Goal: Transaction & Acquisition: Purchase product/service

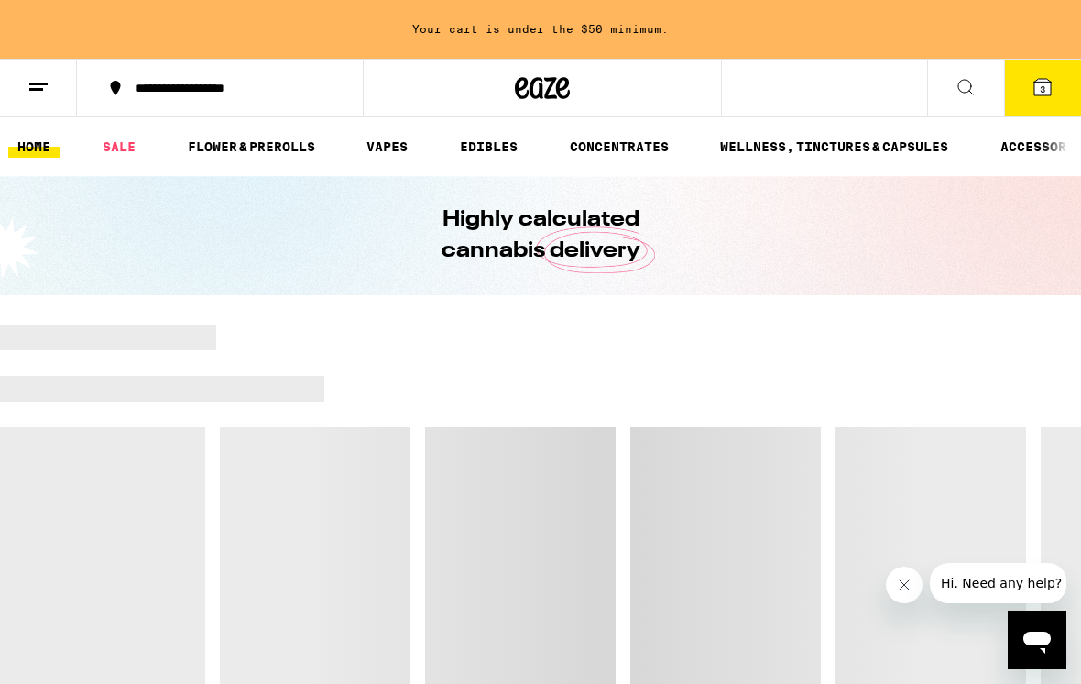
click at [1049, 90] on icon at bounding box center [1042, 87] width 16 height 16
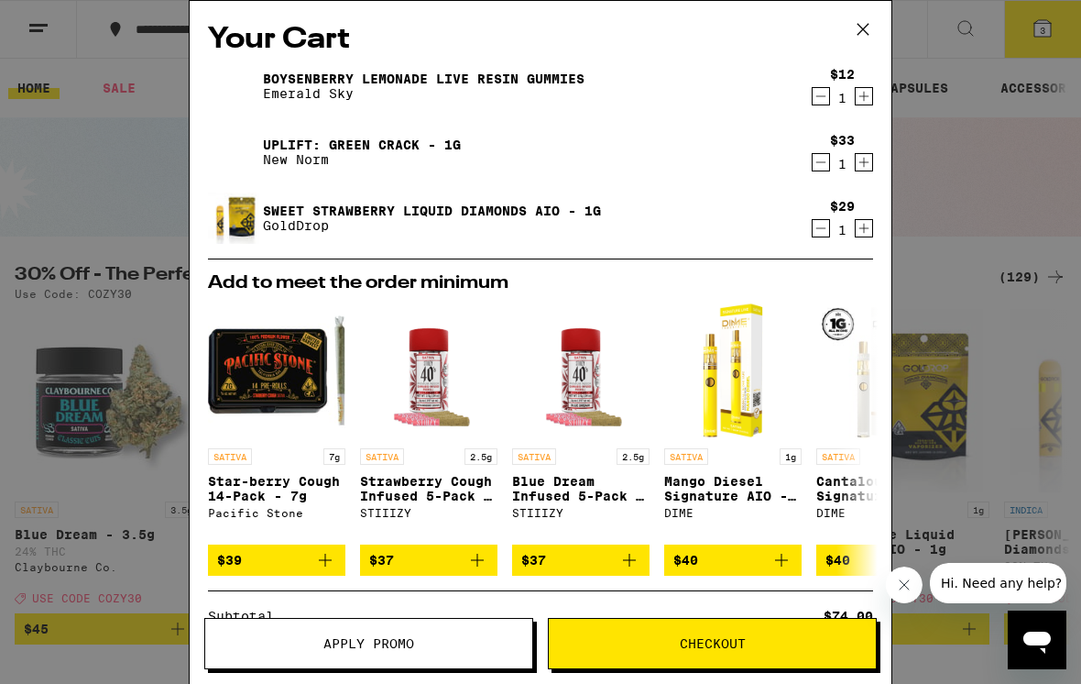
click at [863, 28] on icon at bounding box center [862, 29] width 27 height 27
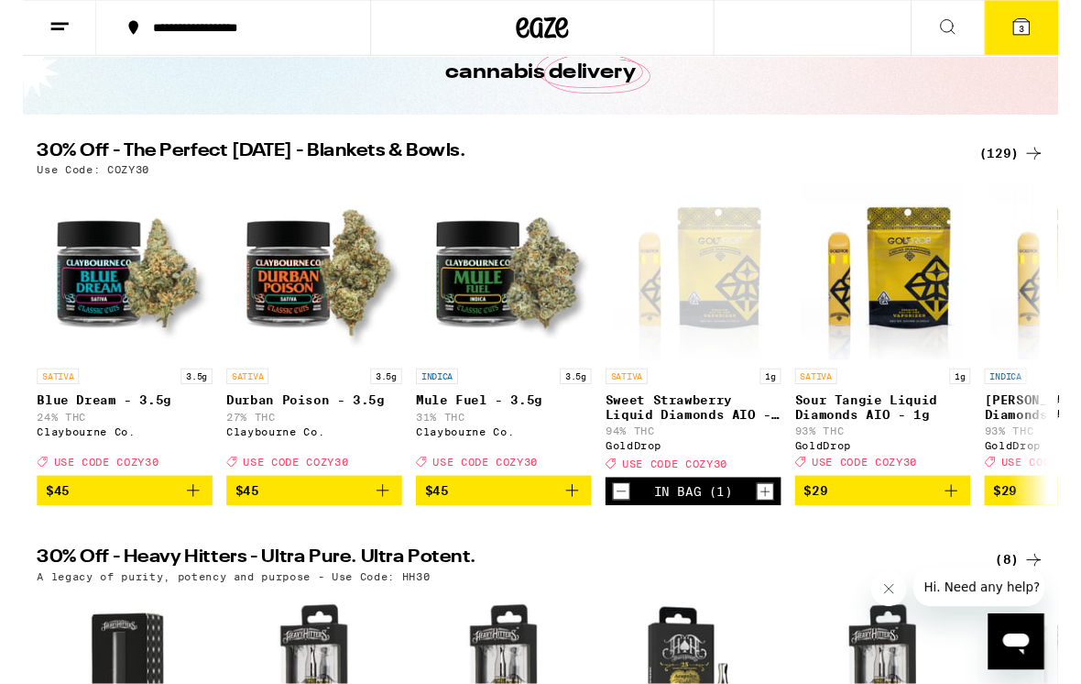
click at [1042, 166] on div "(129)" at bounding box center [1033, 160] width 68 height 22
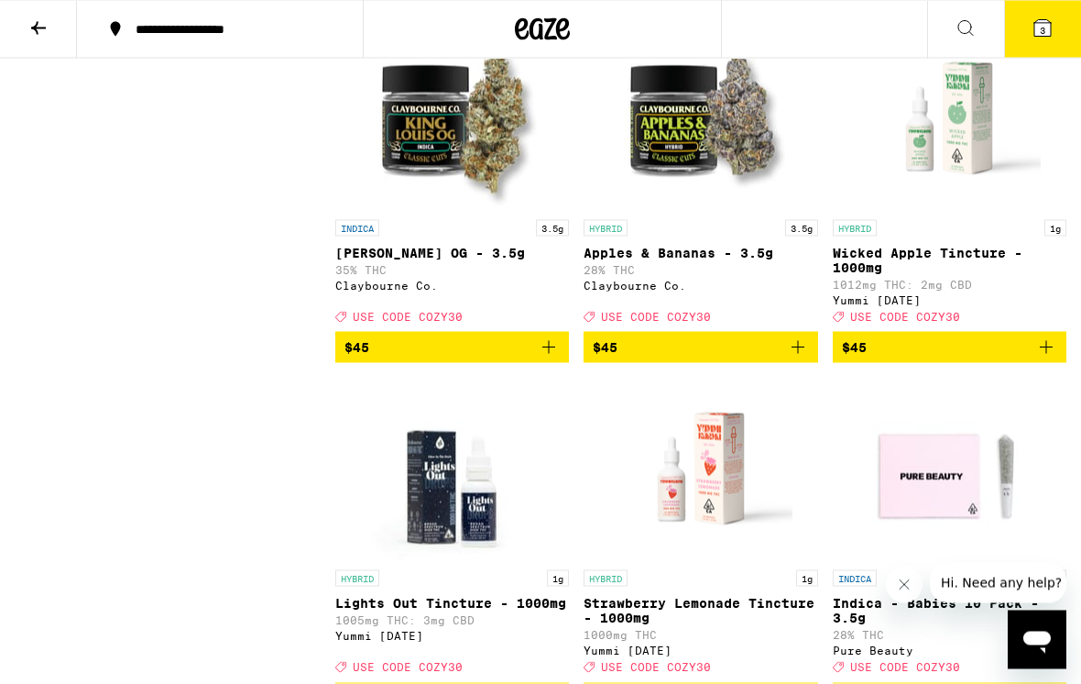
scroll to position [12103, 0]
click at [1053, 27] on icon at bounding box center [1043, 28] width 22 height 22
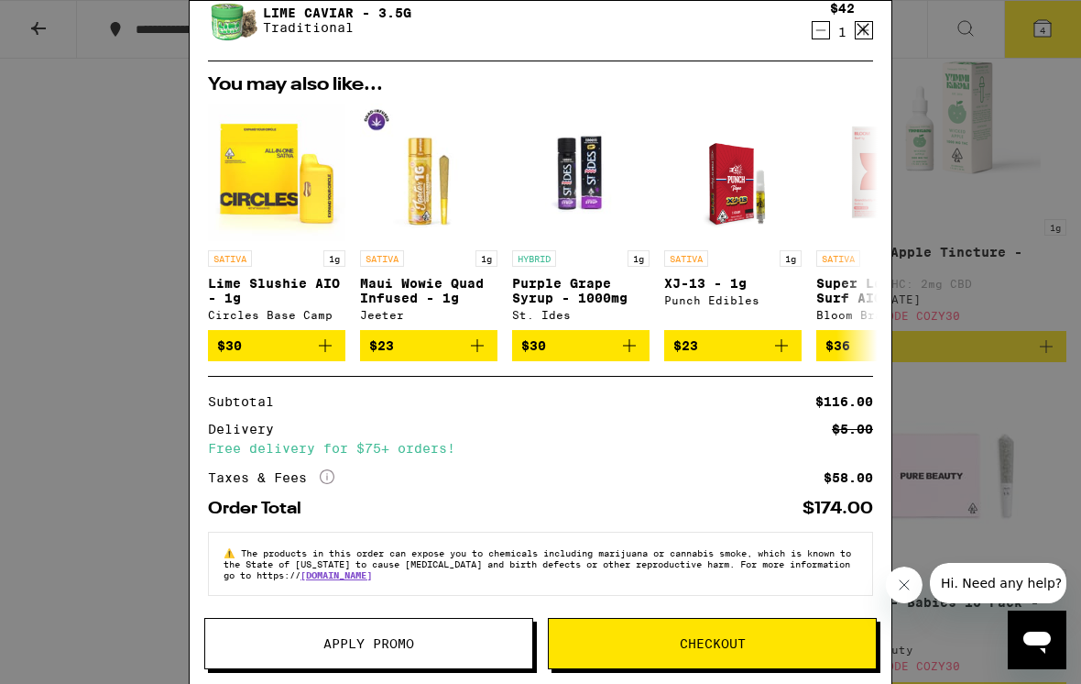
scroll to position [283, 0]
click at [487, 639] on span "Apply Promo" at bounding box center [368, 643] width 327 height 13
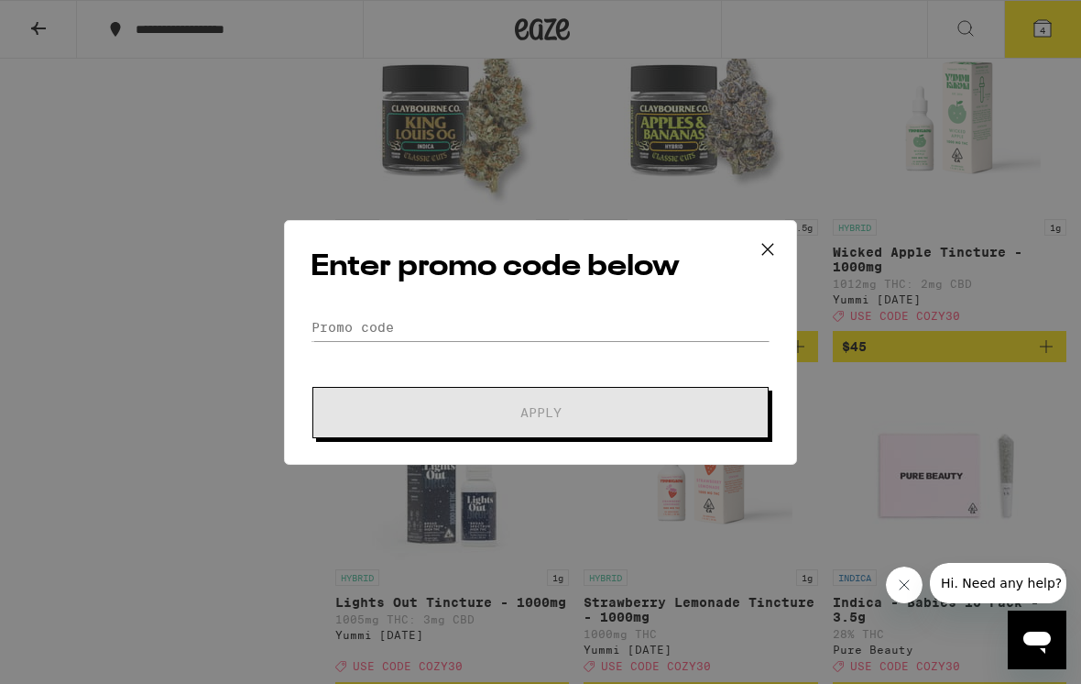
click at [567, 305] on div "Enter promo code below Promo Code Apply" at bounding box center [540, 342] width 513 height 245
click at [383, 339] on input "Promo Code" at bounding box center [541, 326] width 460 height 27
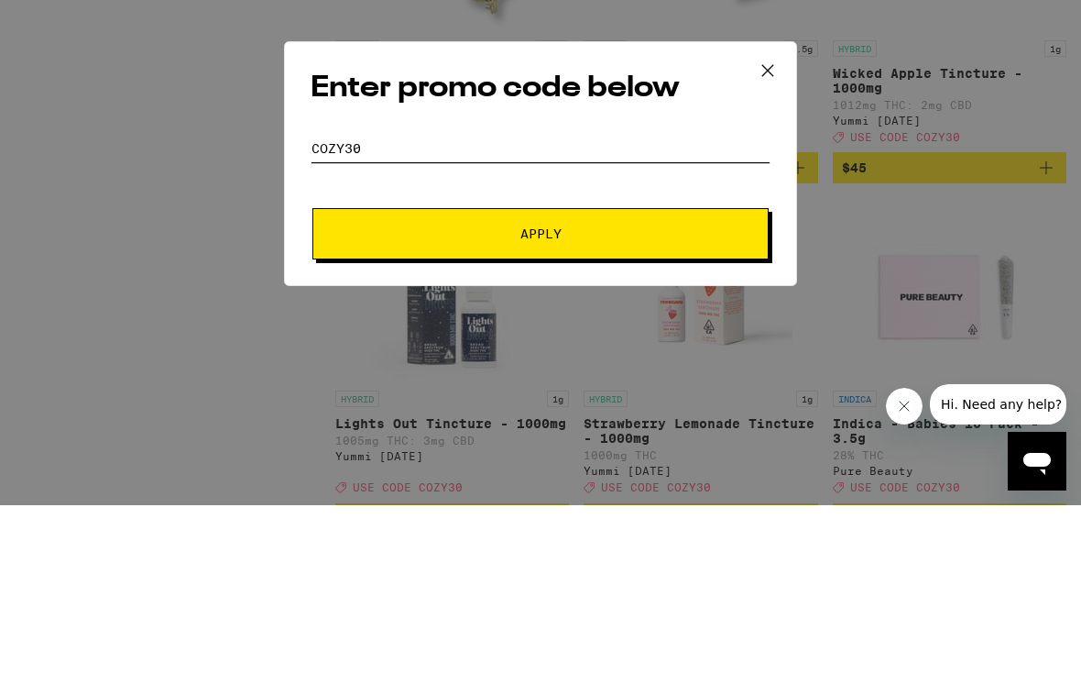
type input "Cozy30"
click at [712, 387] on button "Apply" at bounding box center [540, 412] width 456 height 51
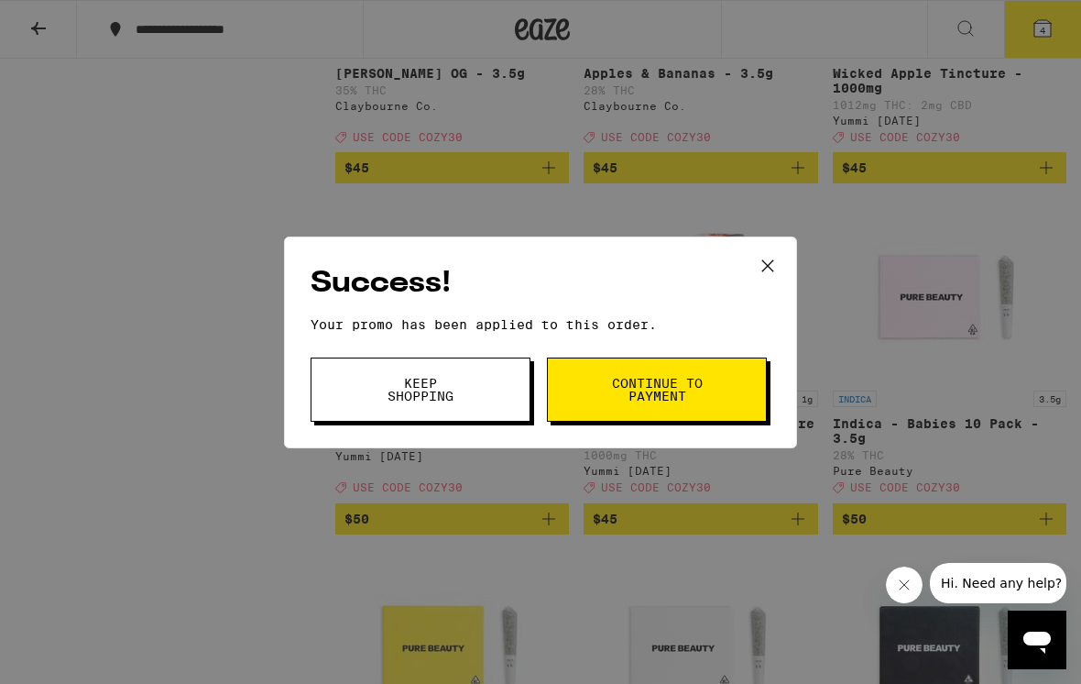
click at [686, 375] on button "Continue to payment" at bounding box center [657, 389] width 220 height 64
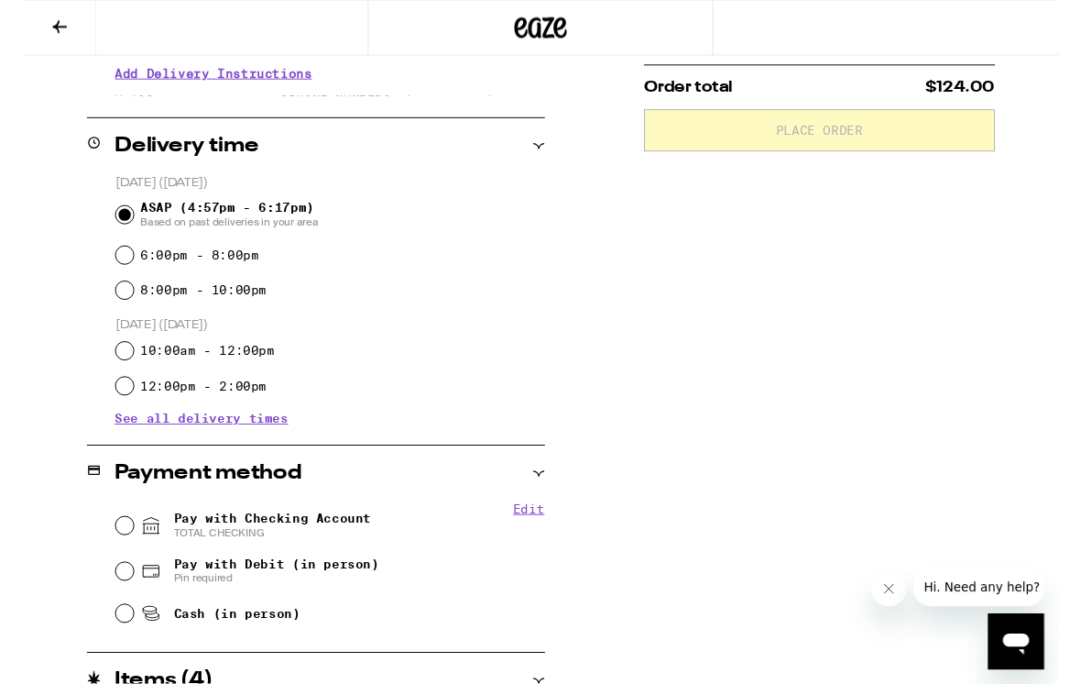
scroll to position [395, 0]
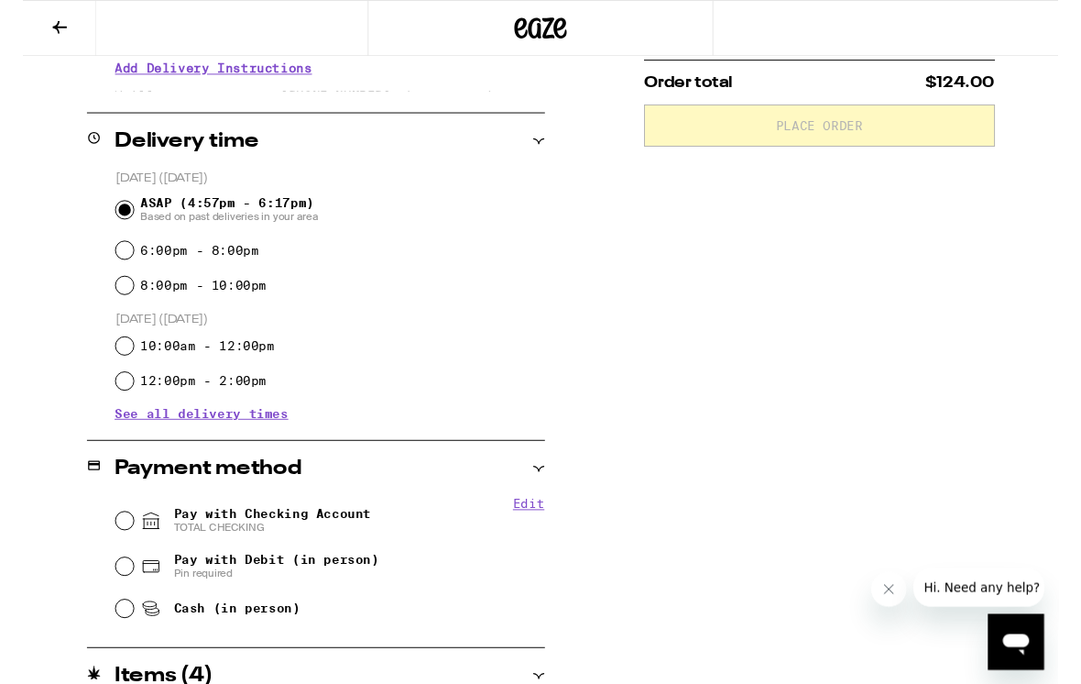
click at [107, 546] on input "Pay with Checking Account TOTAL CHECKING" at bounding box center [106, 543] width 18 height 18
radio input "true"
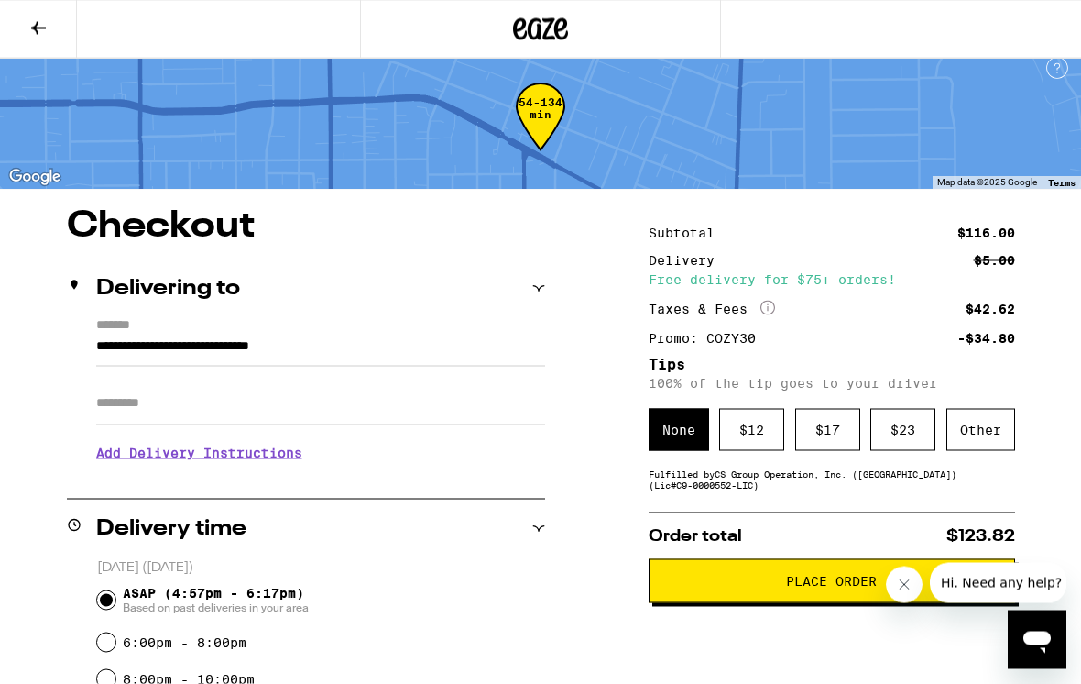
scroll to position [0, 0]
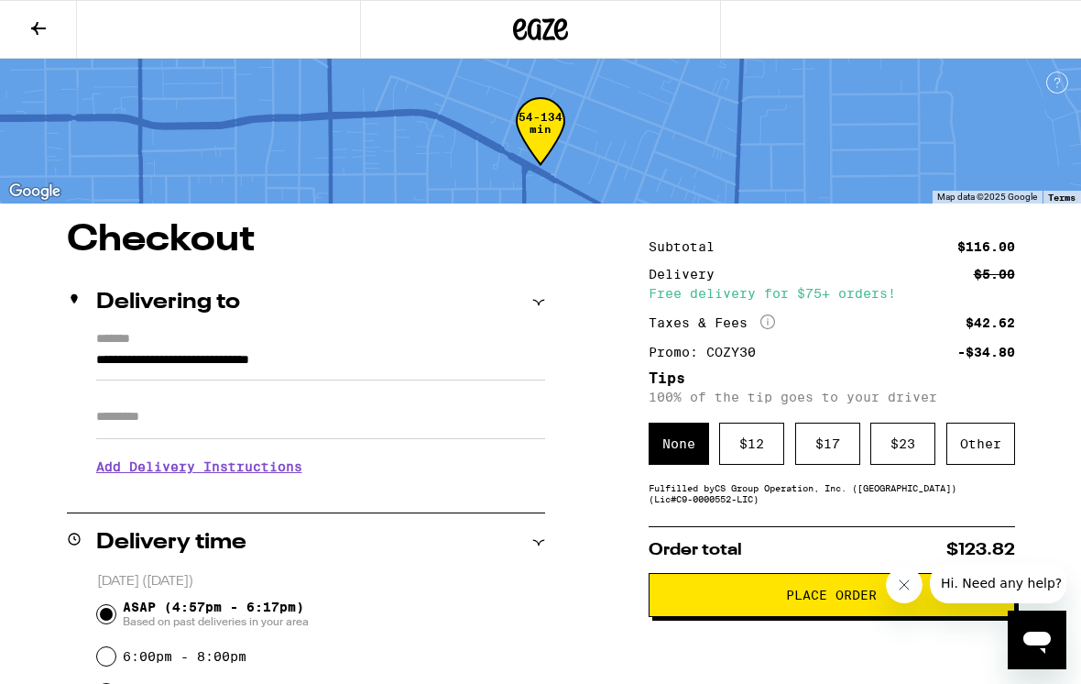
click at [834, 460] on div "$ 17" at bounding box center [827, 443] width 65 height 42
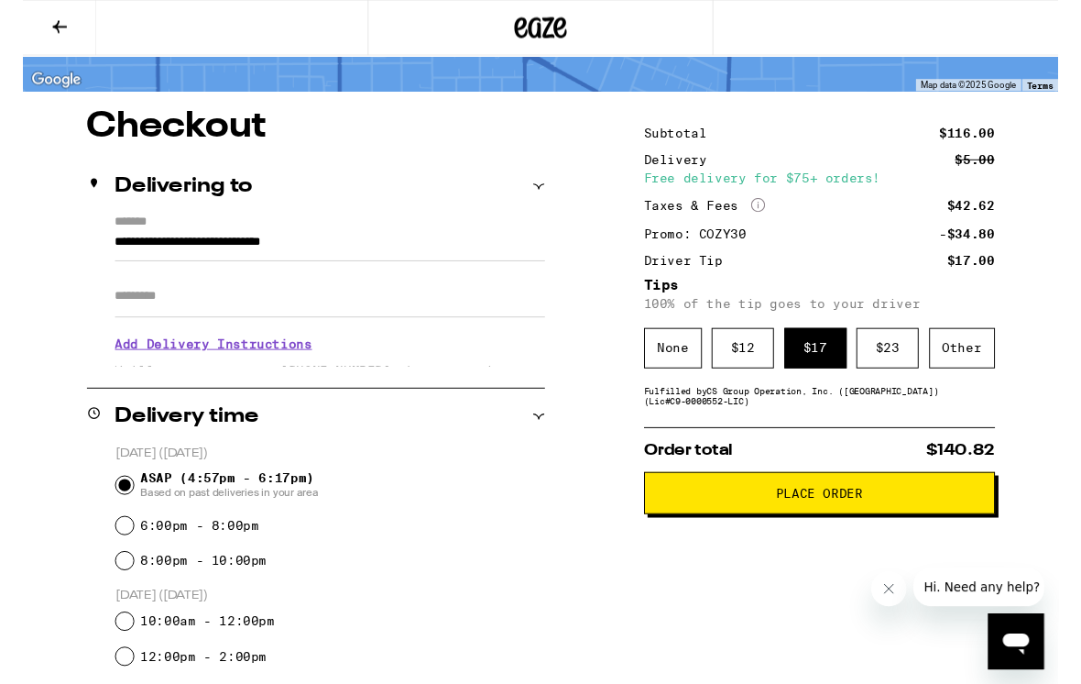
scroll to position [108, 0]
click at [846, 520] on span "Place Order" at bounding box center [831, 514] width 91 height 13
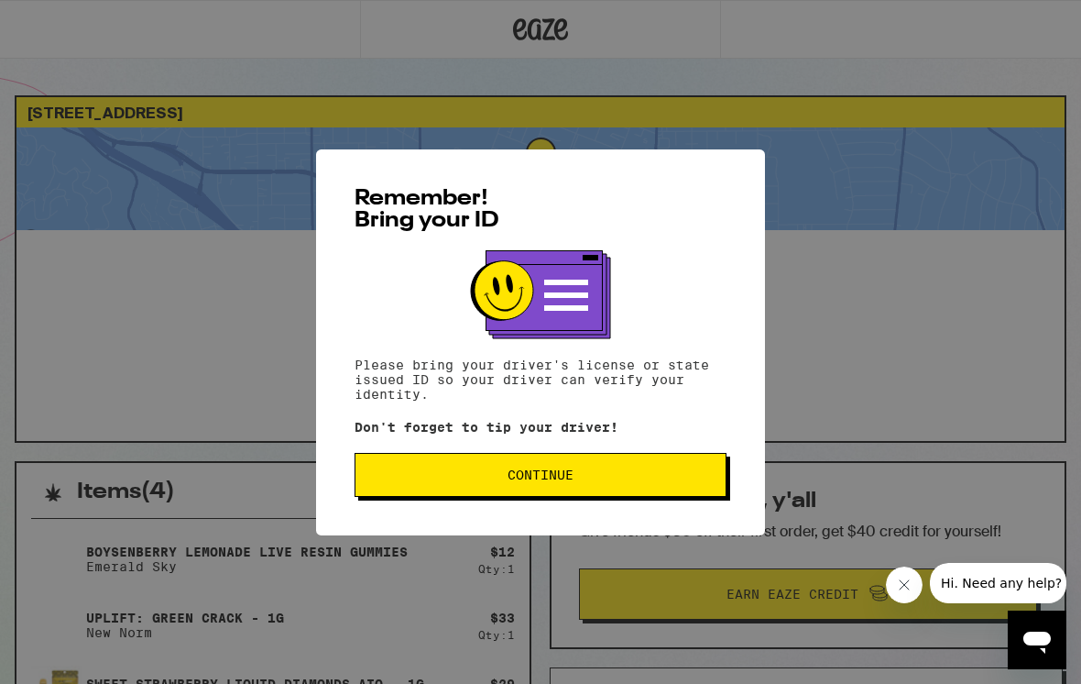
click at [695, 481] on span "Continue" at bounding box center [540, 474] width 341 height 13
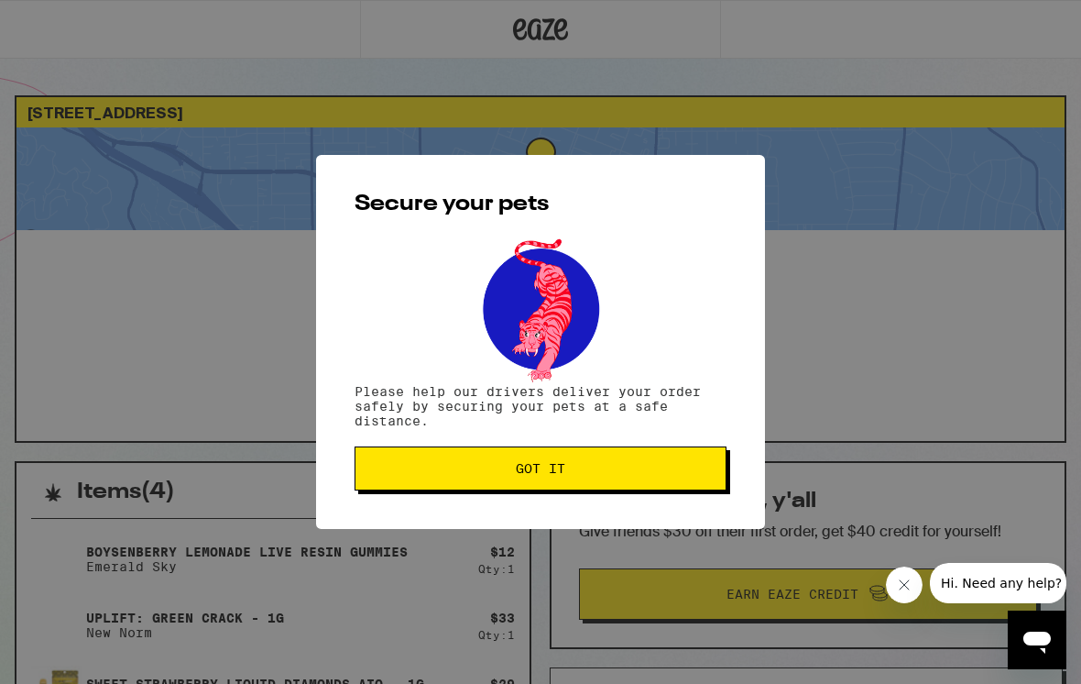
click at [688, 480] on button "Got it" at bounding box center [541, 468] width 372 height 44
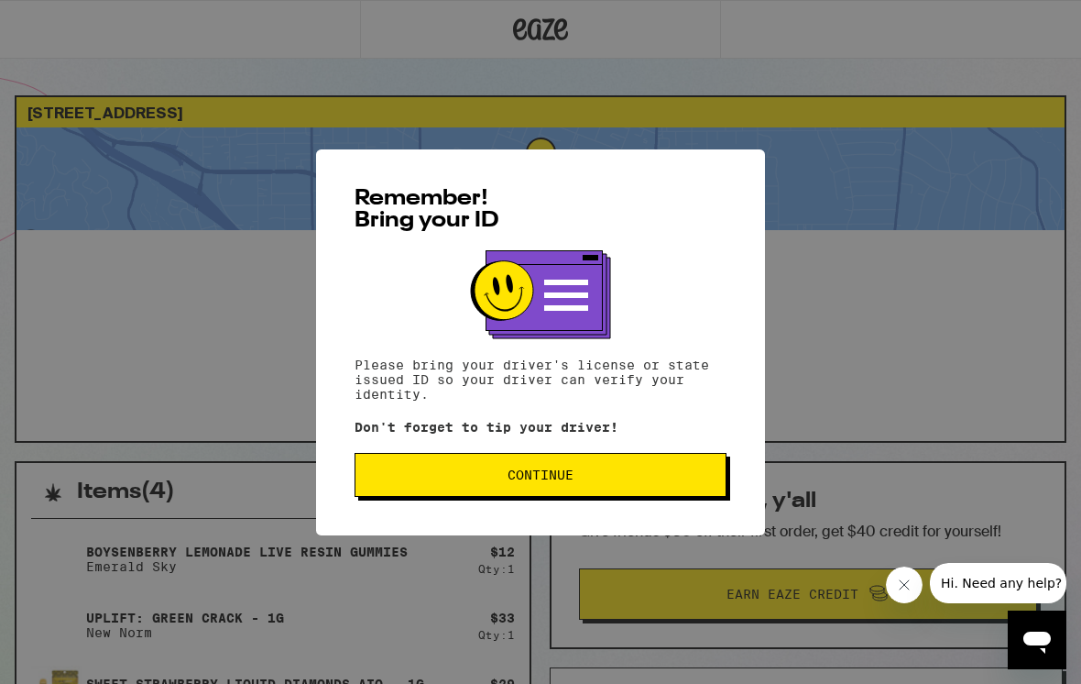
click at [467, 478] on span "Continue" at bounding box center [540, 474] width 341 height 13
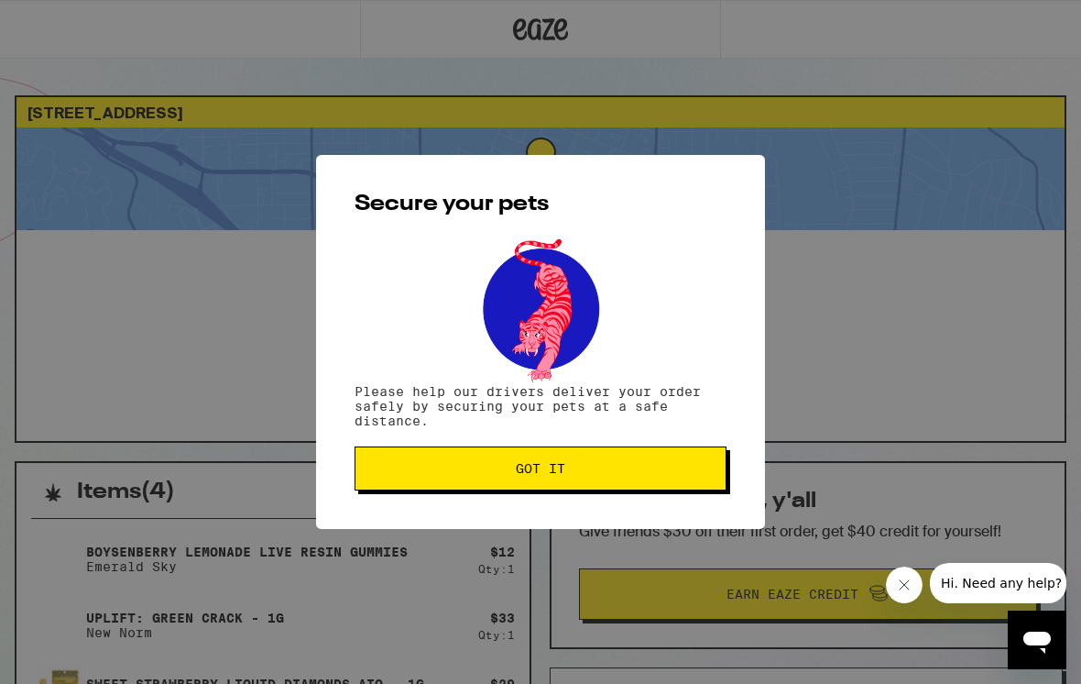
click at [396, 470] on span "Got it" at bounding box center [540, 468] width 341 height 13
